Goal: Task Accomplishment & Management: Manage account settings

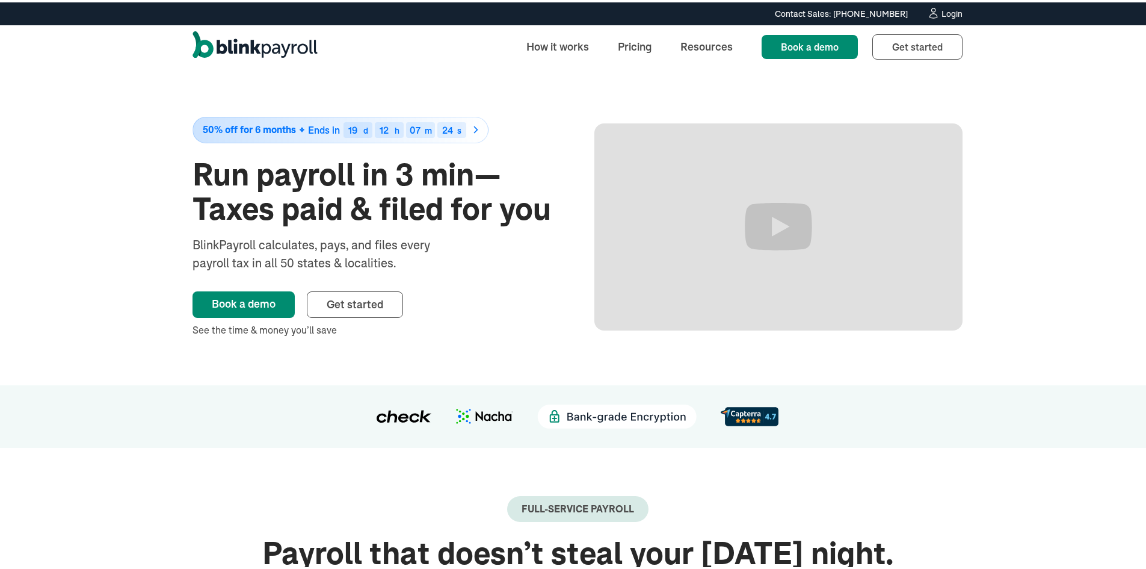
click at [942, 13] on div "Login" at bounding box center [952, 11] width 21 height 8
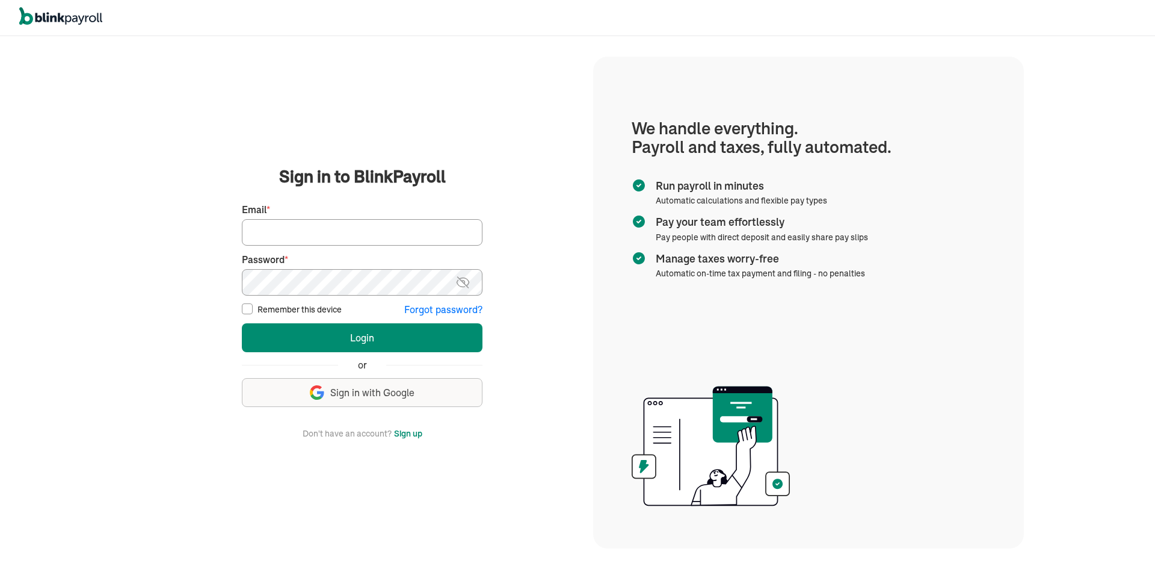
click at [368, 235] on input "Email *" at bounding box center [362, 232] width 241 height 26
type input "[EMAIL_ADDRESS][DOMAIN_NAME]"
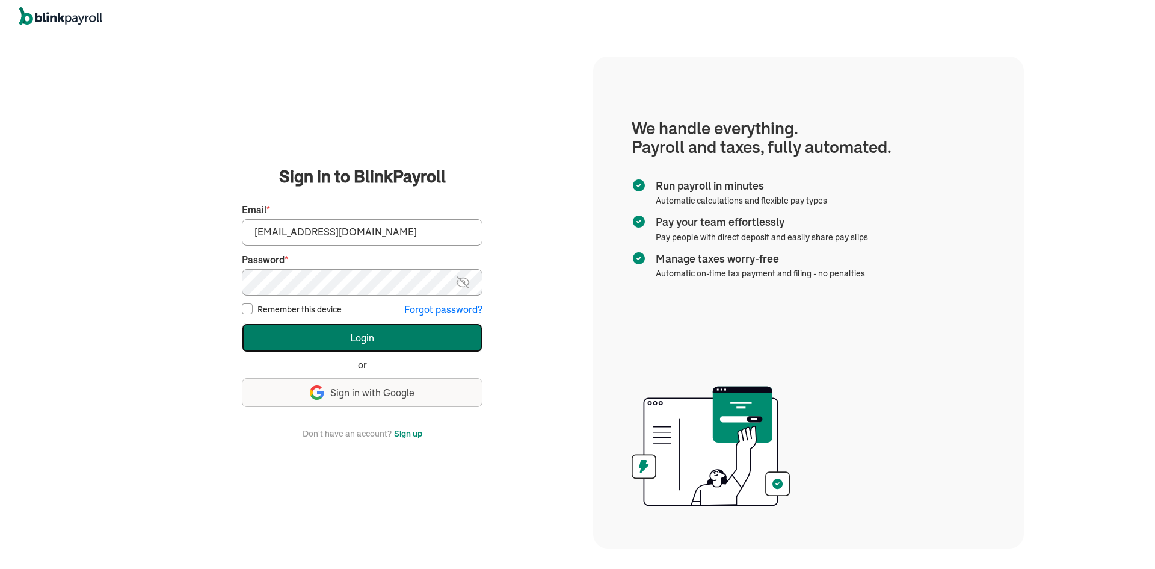
click at [307, 342] on button "Login" at bounding box center [362, 337] width 241 height 29
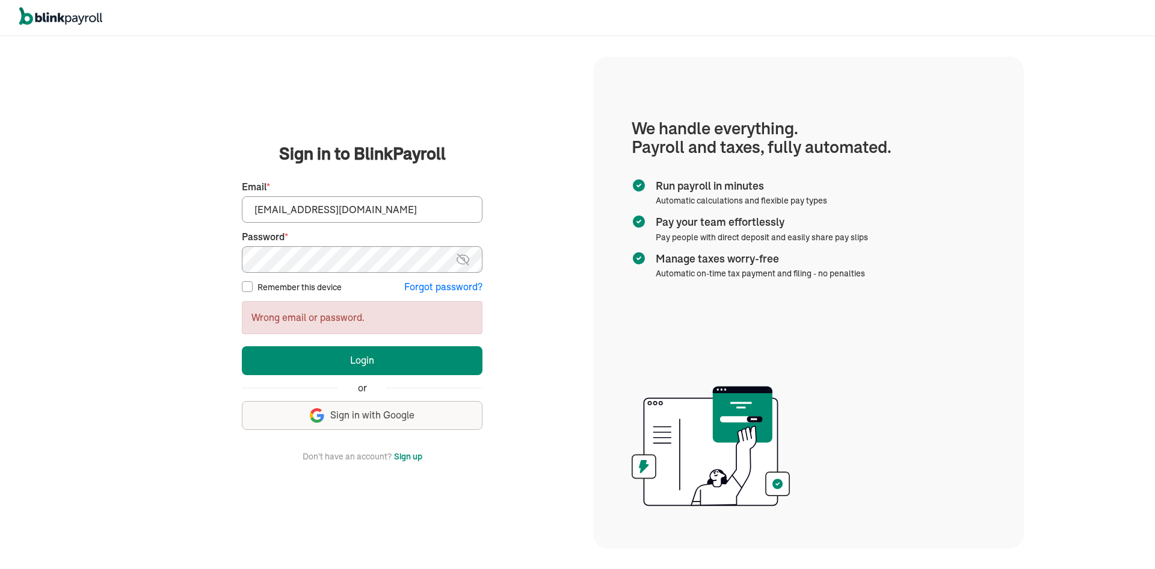
click at [182, 243] on main "Sign in to BlinkPayroll Sign in 30-day free trial Sign up now, get 20% off for …" at bounding box center [362, 301] width 433 height 321
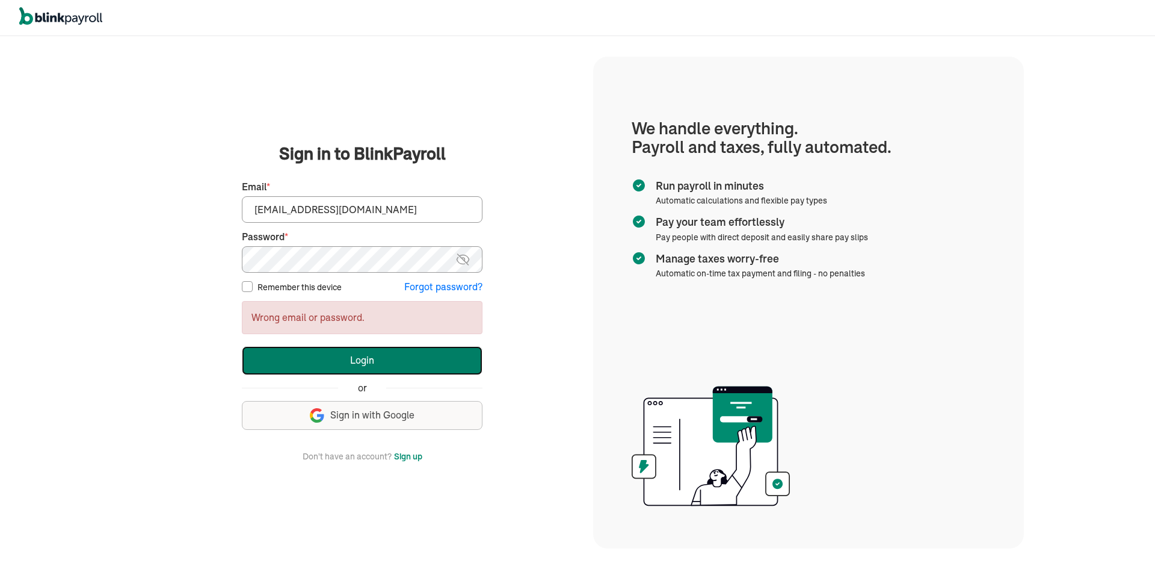
click at [283, 356] on button "Login" at bounding box center [362, 360] width 241 height 29
click at [332, 357] on button "Login" at bounding box center [362, 360] width 241 height 29
